Goal: Task Accomplishment & Management: Manage account settings

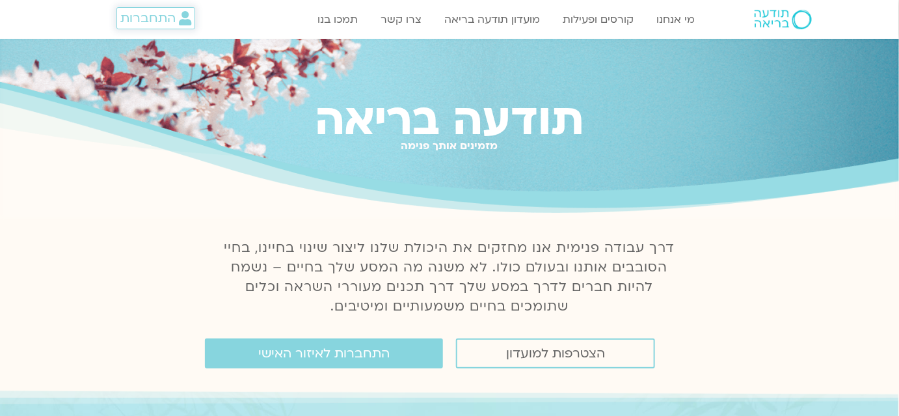
click at [154, 21] on span "התחברות" at bounding box center [147, 18] width 55 height 14
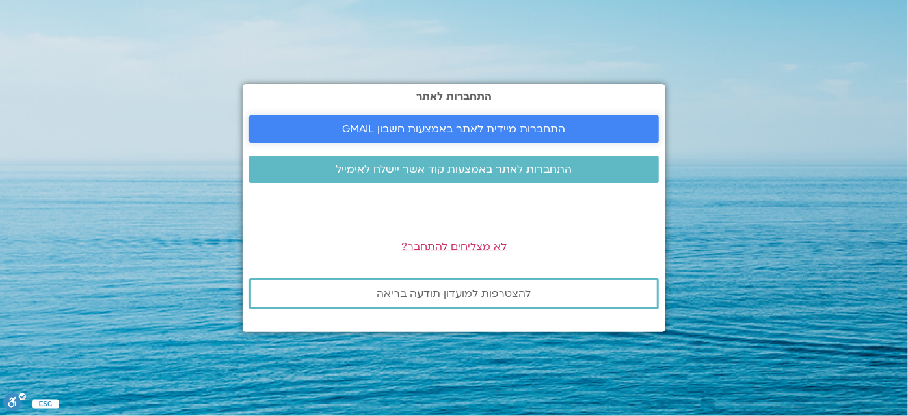
click at [360, 137] on link "התחברות מיידית לאתר באמצעות חשבון GMAIL" at bounding box center [454, 128] width 410 height 27
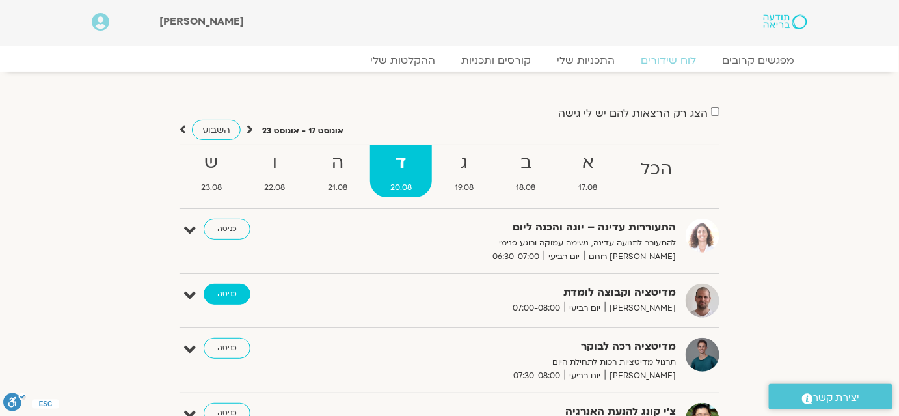
click at [241, 297] on link "כניסה" at bounding box center [227, 294] width 47 height 21
